Goal: Information Seeking & Learning: Learn about a topic

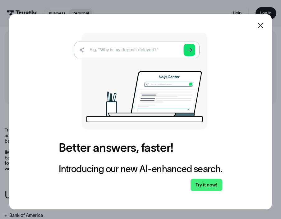
click at [263, 24] on icon at bounding box center [260, 25] width 7 height 7
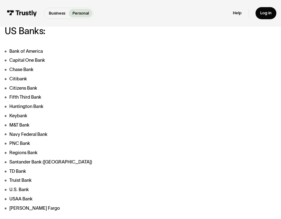
scroll to position [166, 0]
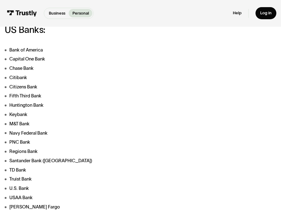
click at [21, 86] on li "Citizens Bank" at bounding box center [91, 87] width 173 height 7
copy li "Citizens Bank"
click at [36, 93] on li "Fifth Third Bank" at bounding box center [91, 96] width 173 height 7
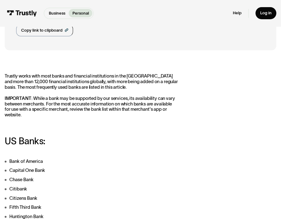
scroll to position [0, 0]
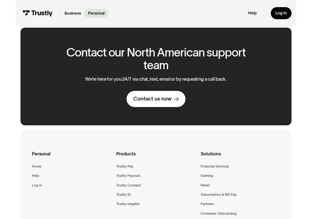
scroll to position [212, 0]
